Goal: Check status: Check status

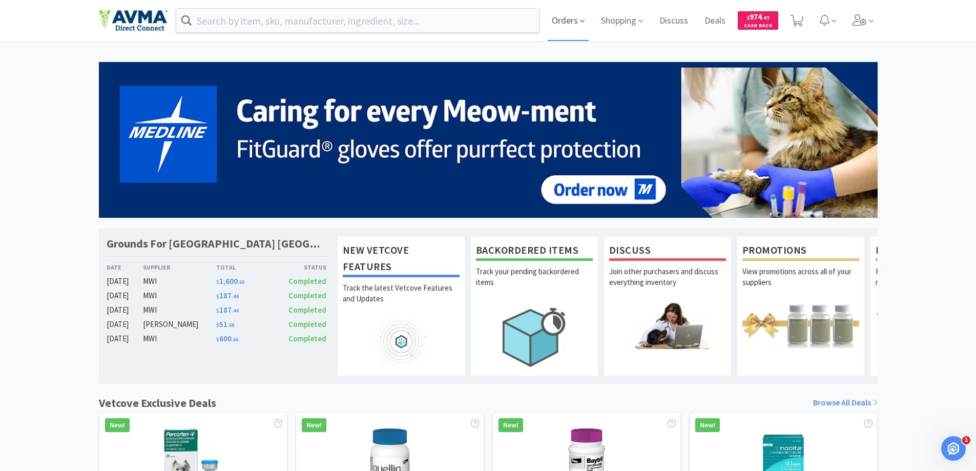
click at [558, 20] on span "Orders" at bounding box center [568, 20] width 41 height 41
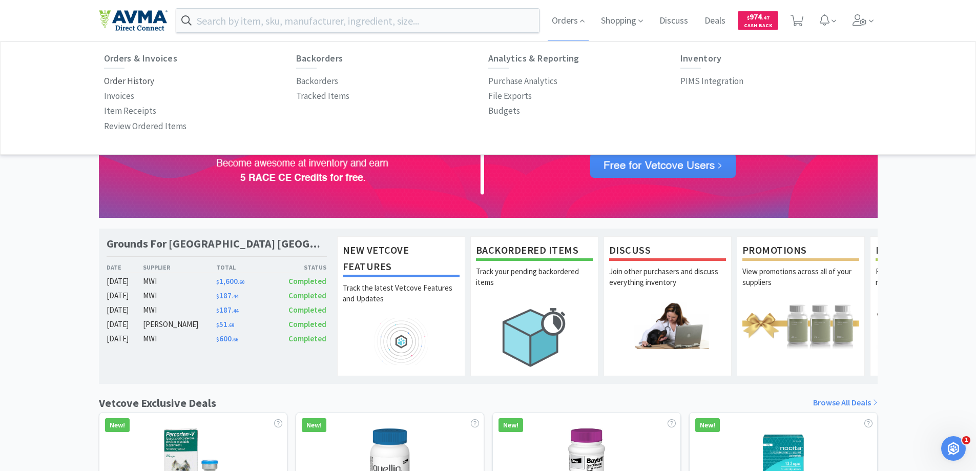
click at [128, 83] on p "Order History" at bounding box center [129, 81] width 50 height 14
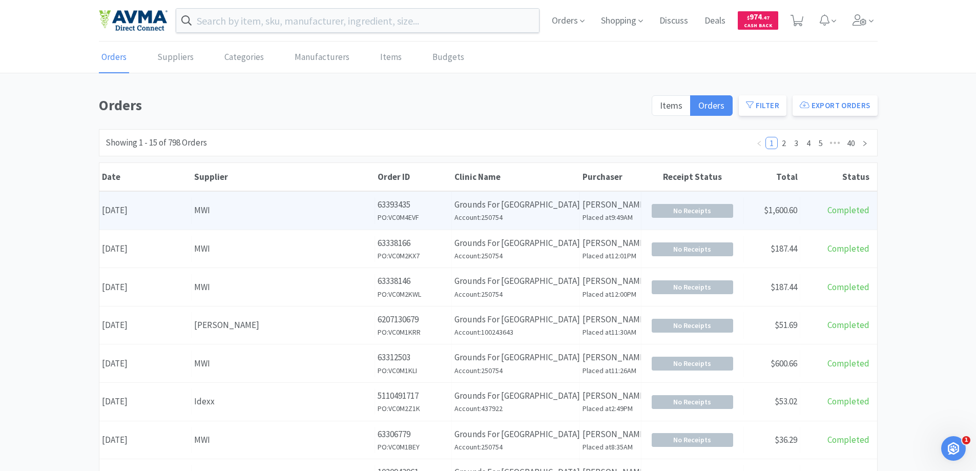
click at [494, 211] on p "Grounds For [GEOGRAPHIC_DATA] [GEOGRAPHIC_DATA]" at bounding box center [516, 205] width 122 height 14
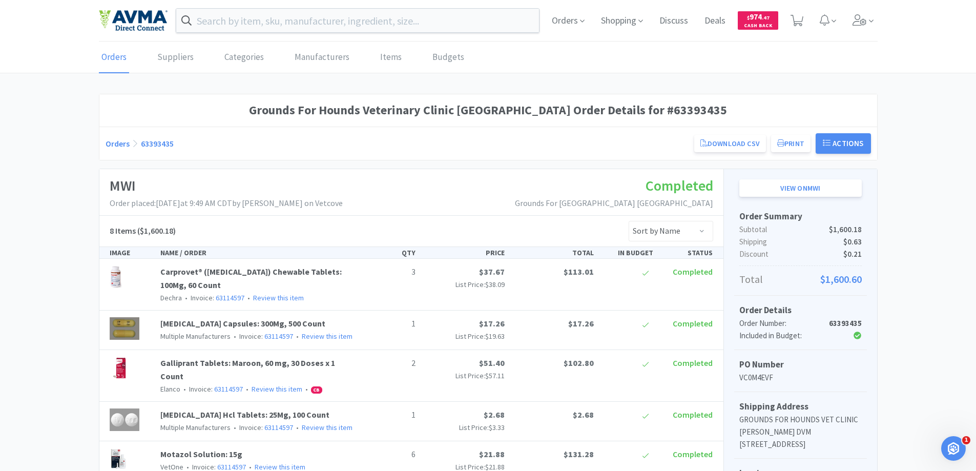
click at [79, 181] on div "Grounds For Hounds Veterinary Clinic [GEOGRAPHIC_DATA] Order Details for #63393…" at bounding box center [488, 402] width 976 height 616
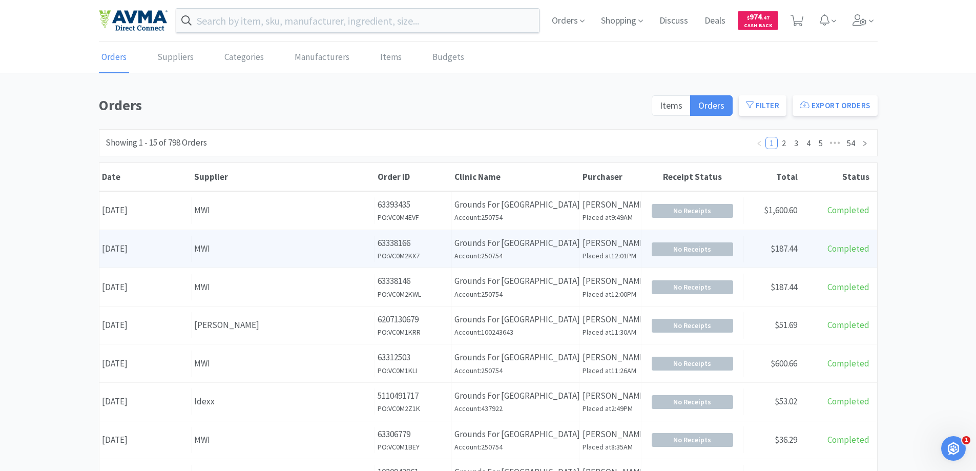
click at [139, 247] on div "Date [DATE]" at bounding box center [145, 249] width 92 height 26
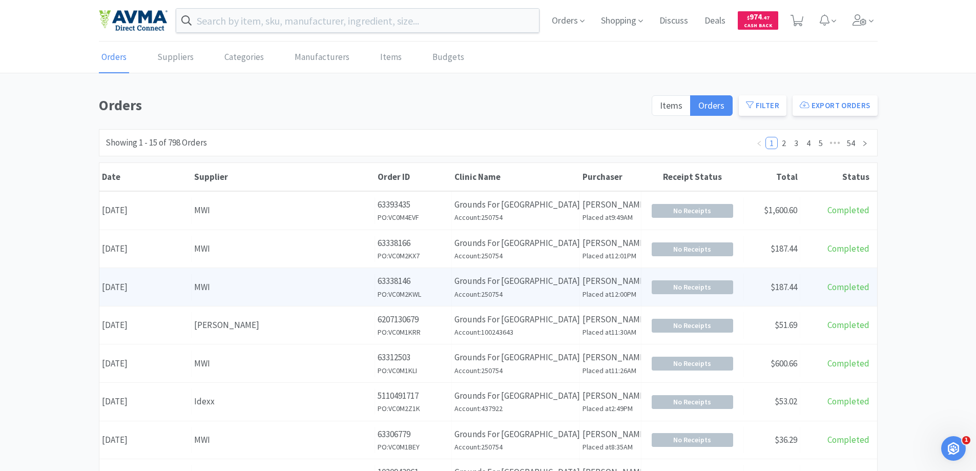
click at [293, 298] on div "Supplier MWI" at bounding box center [283, 287] width 183 height 26
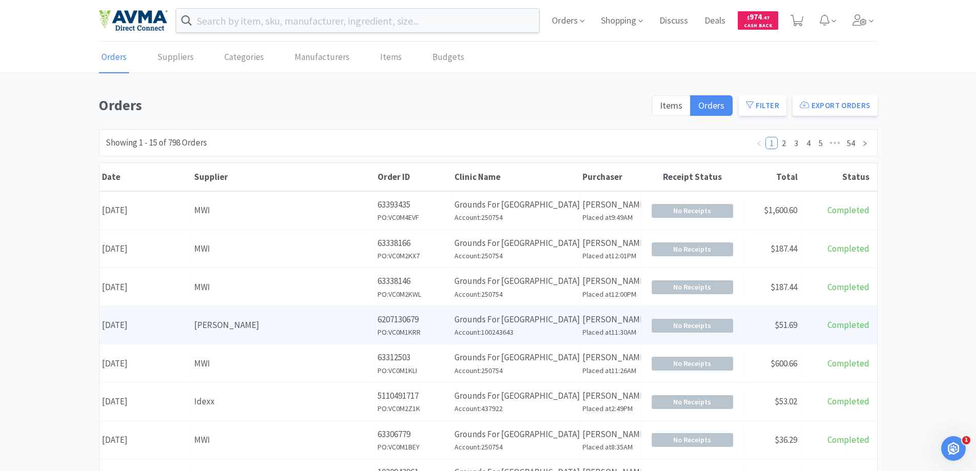
click at [241, 328] on div "[PERSON_NAME]" at bounding box center [283, 325] width 178 height 14
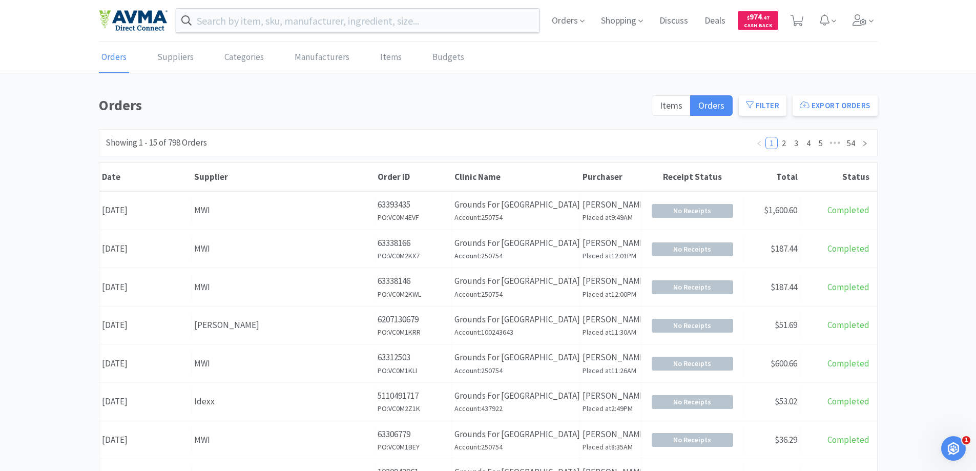
click at [45, 212] on div "Orders Items Orders Filter Export Orders Filters Filter Suppliers All Suppliers…" at bounding box center [488, 447] width 976 height 707
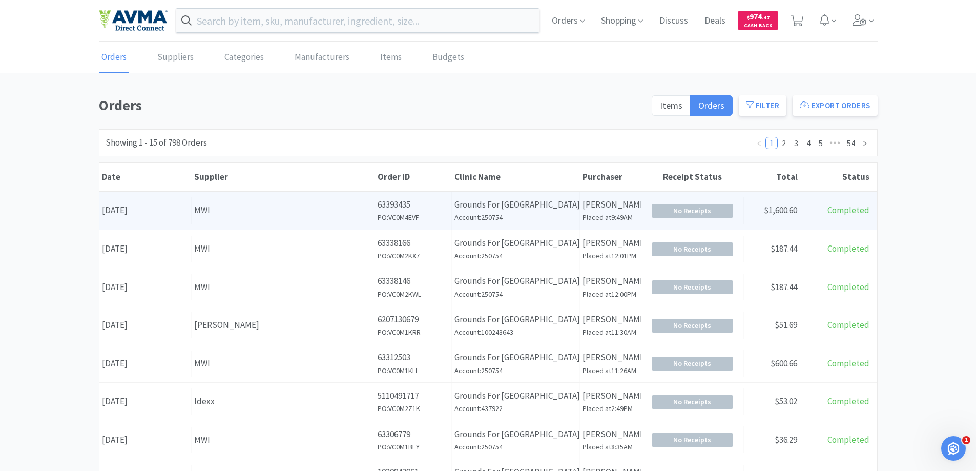
click at [228, 207] on div "MWI" at bounding box center [283, 210] width 178 height 14
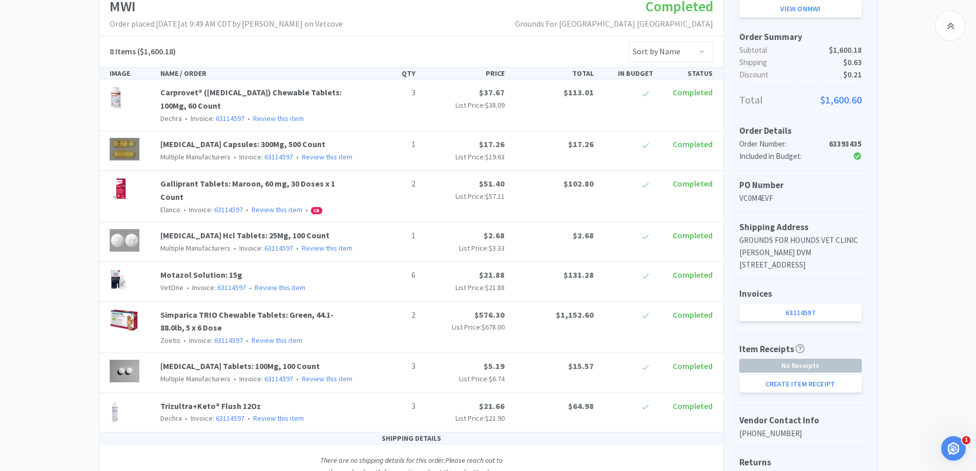
scroll to position [205, 0]
